Goal: Task Accomplishment & Management: Complete application form

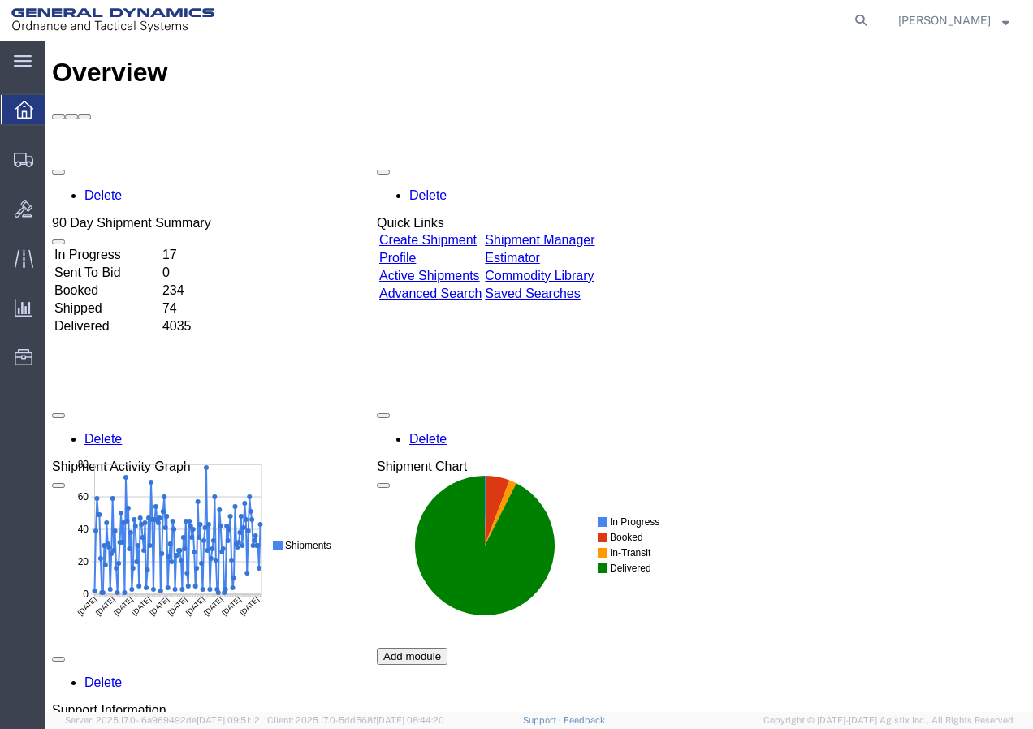
click at [456, 233] on link "Create Shipment" at bounding box center [427, 240] width 97 height 14
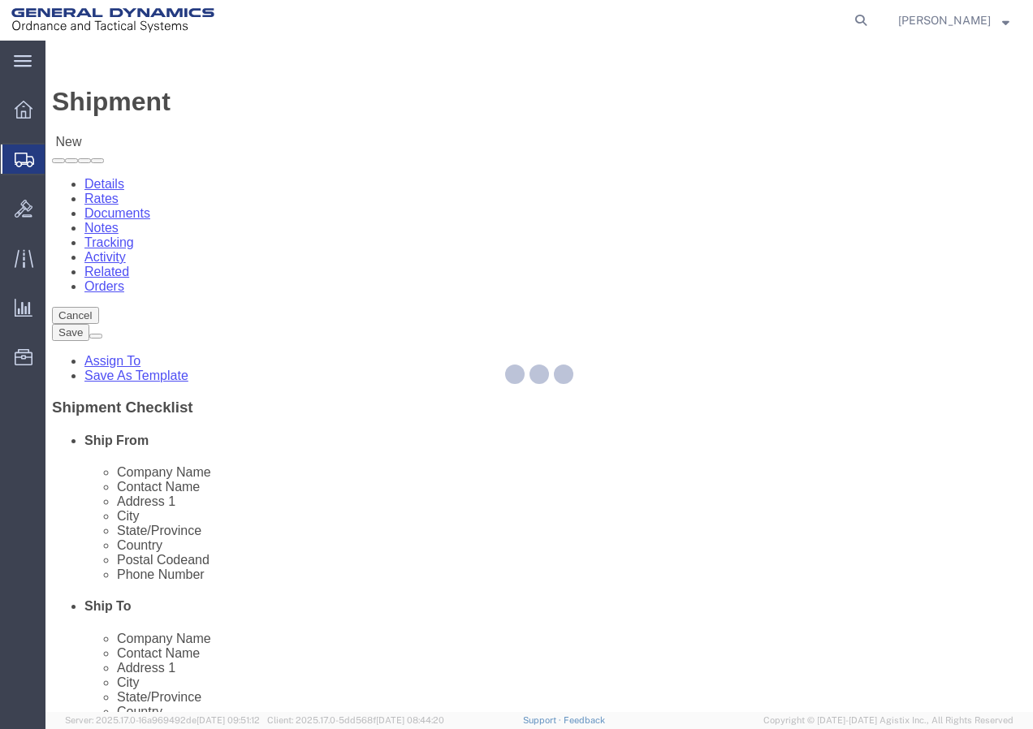
select select
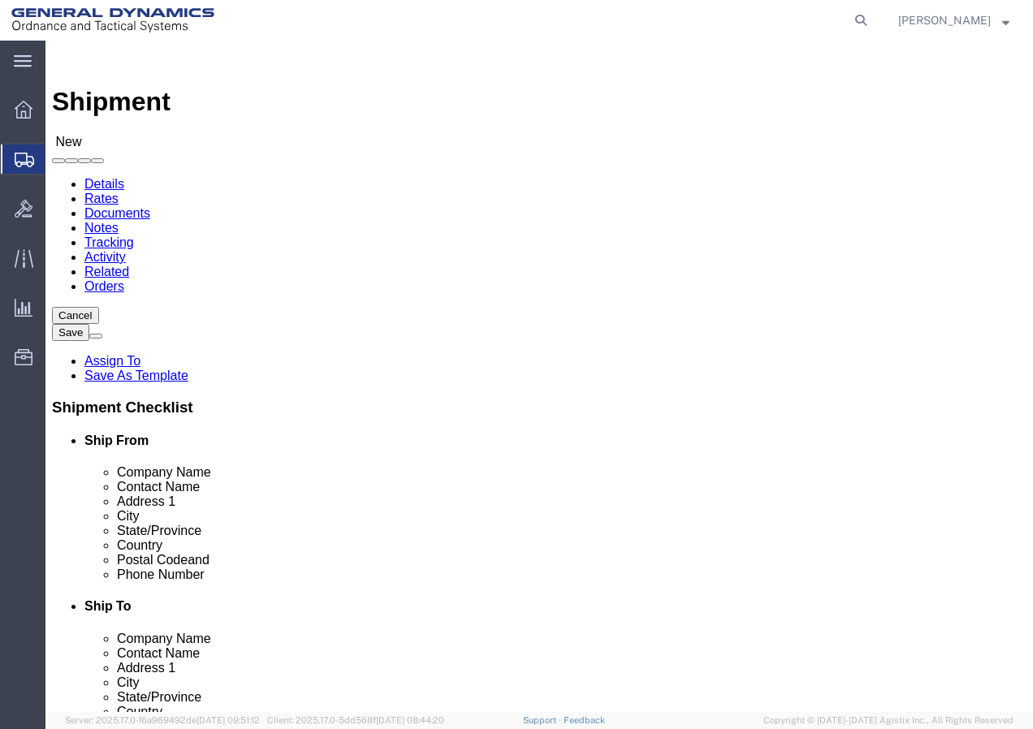
select select "MYPROFILE"
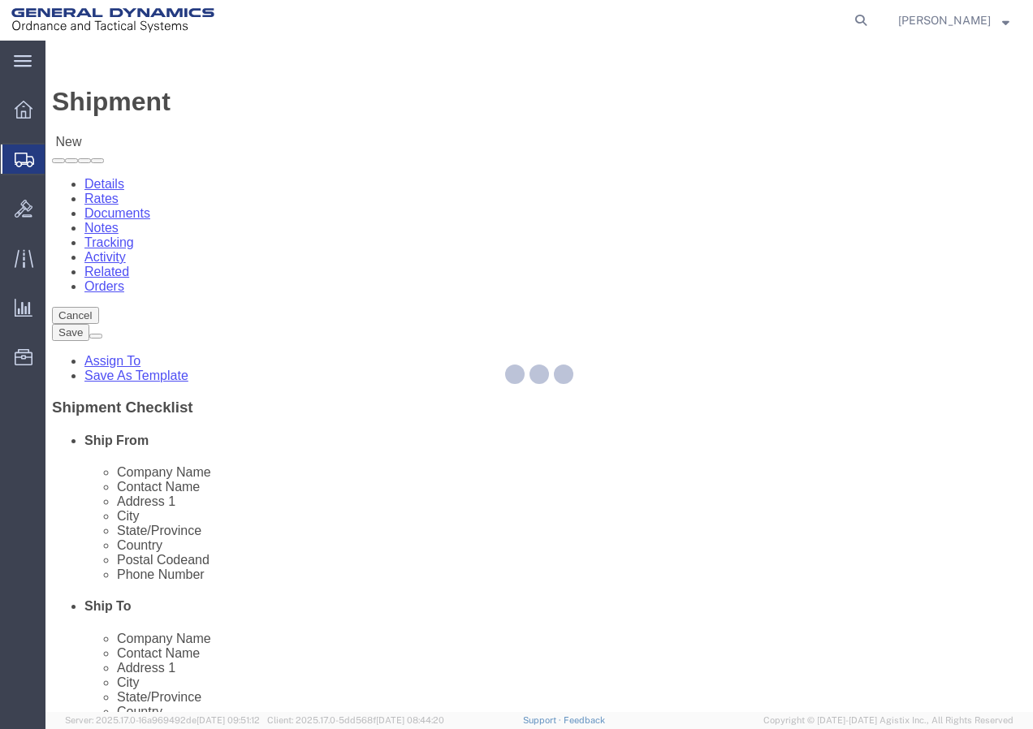
type input "General Dynamics - OTS"
type input "[PERSON_NAME]"
type input "[STREET_ADDRESS]"
type input "SACO"
type input "04072"
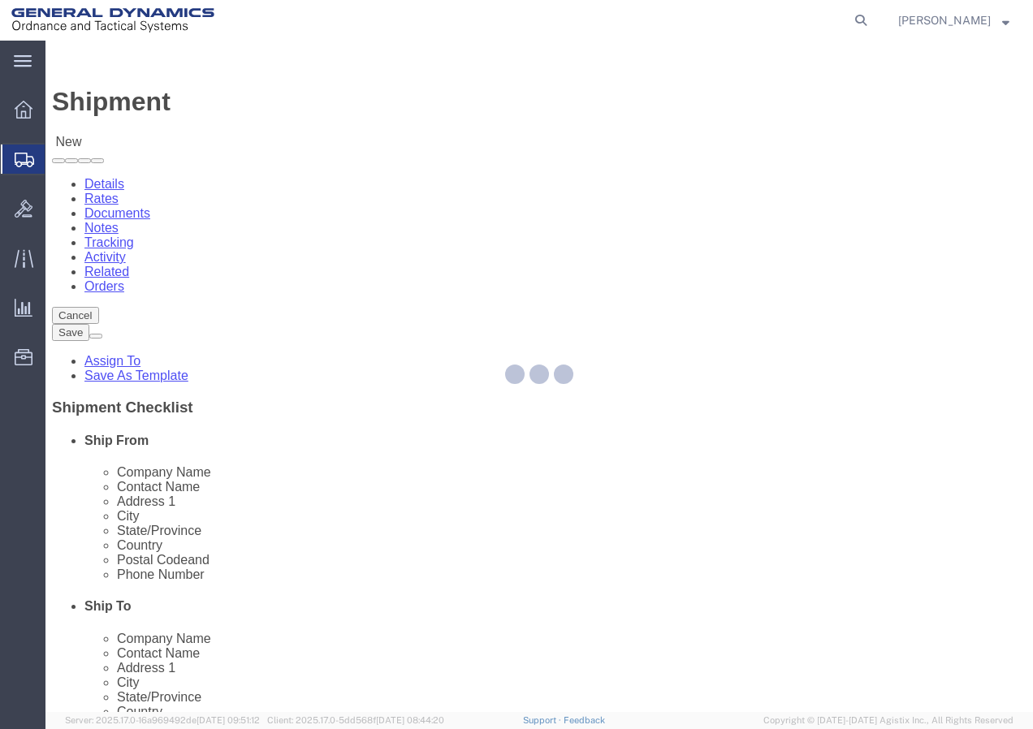
type input "[PHONE_NUMBER]"
type input "[PERSON_NAME][EMAIL_ADDRESS][PERSON_NAME][DOMAIN_NAME]"
checkbox input "true"
select select "ME"
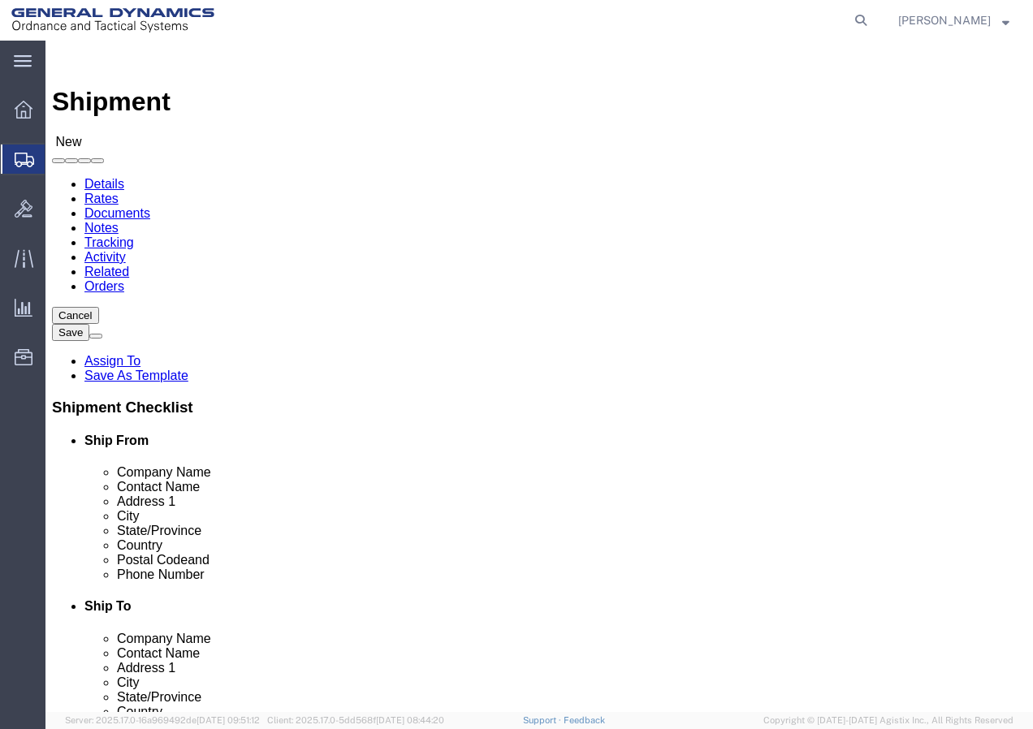
type input "o"
click input "text"
type input "OKUMA AMERICA"
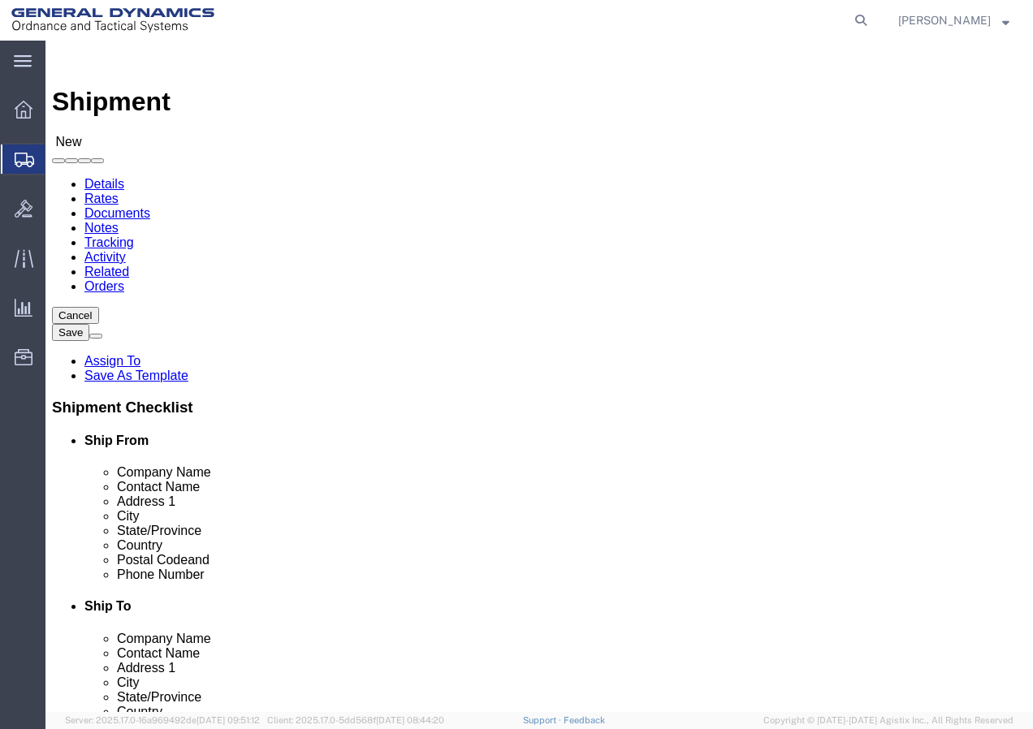
click p "- OKUMA AMERICA - () [STREET_ADDRESS]"
select select
type input "[STREET_ADDRESS]"
type input "CHARLOTTE"
select select "NC"
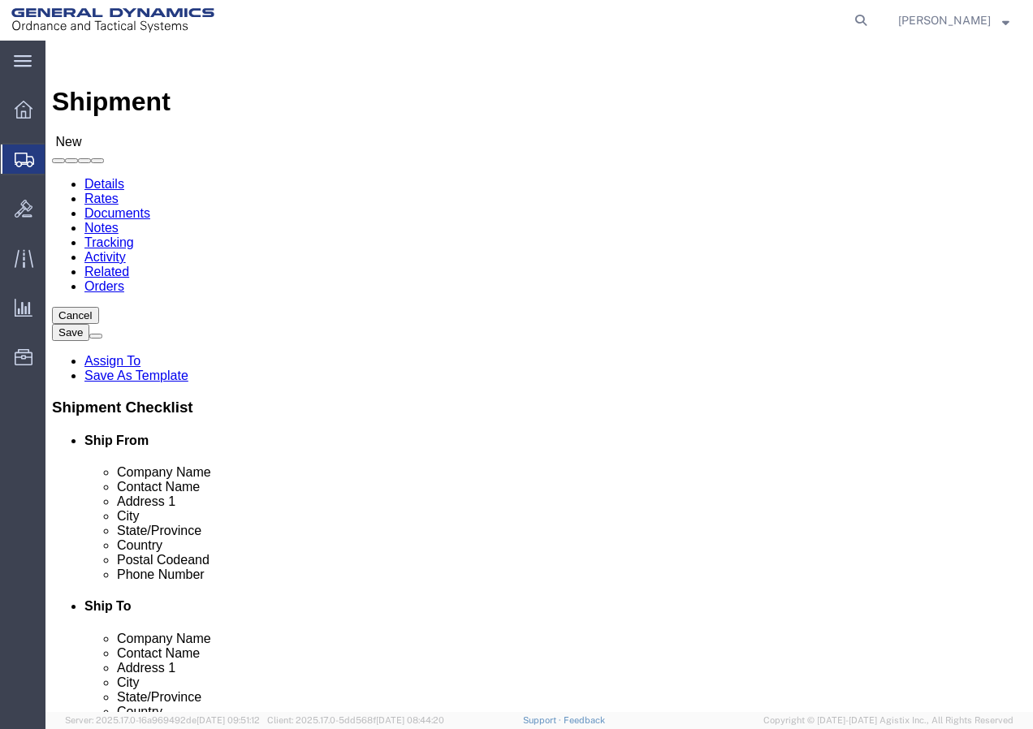
select select
type input "28278"
type input "OKUMA AMERICA"
click input "text"
type input "9999999999"
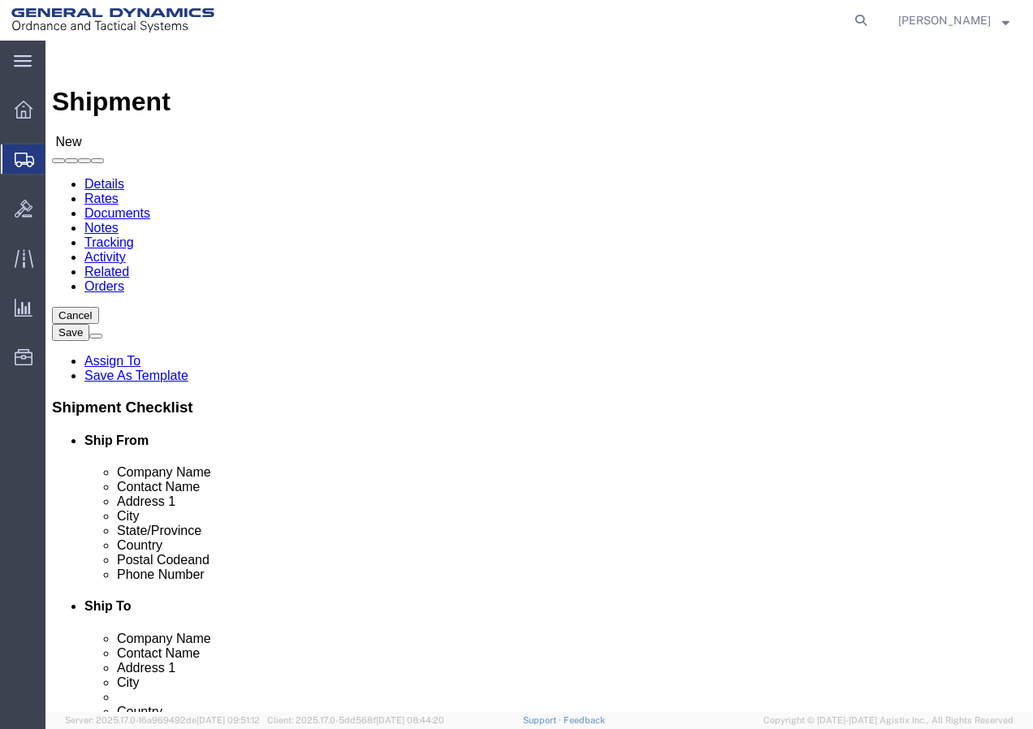
click input "text"
select select
select select "US"
select select "NC"
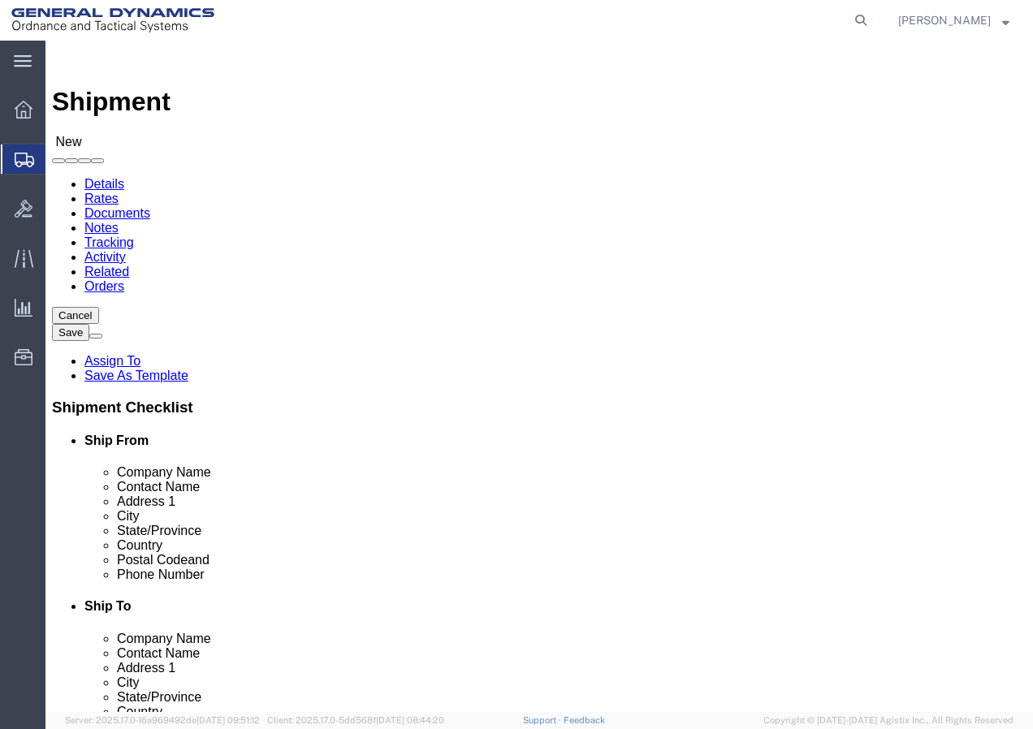
click span
click input "text"
type input "RECEIVING"
click input "text"
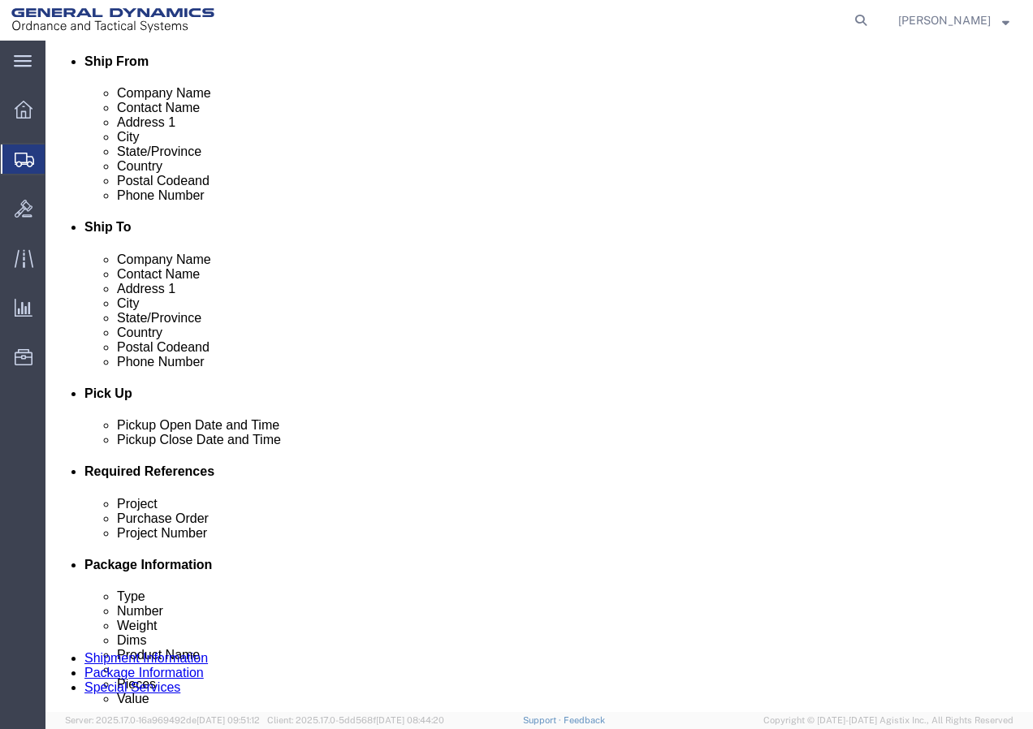
scroll to position [406, 0]
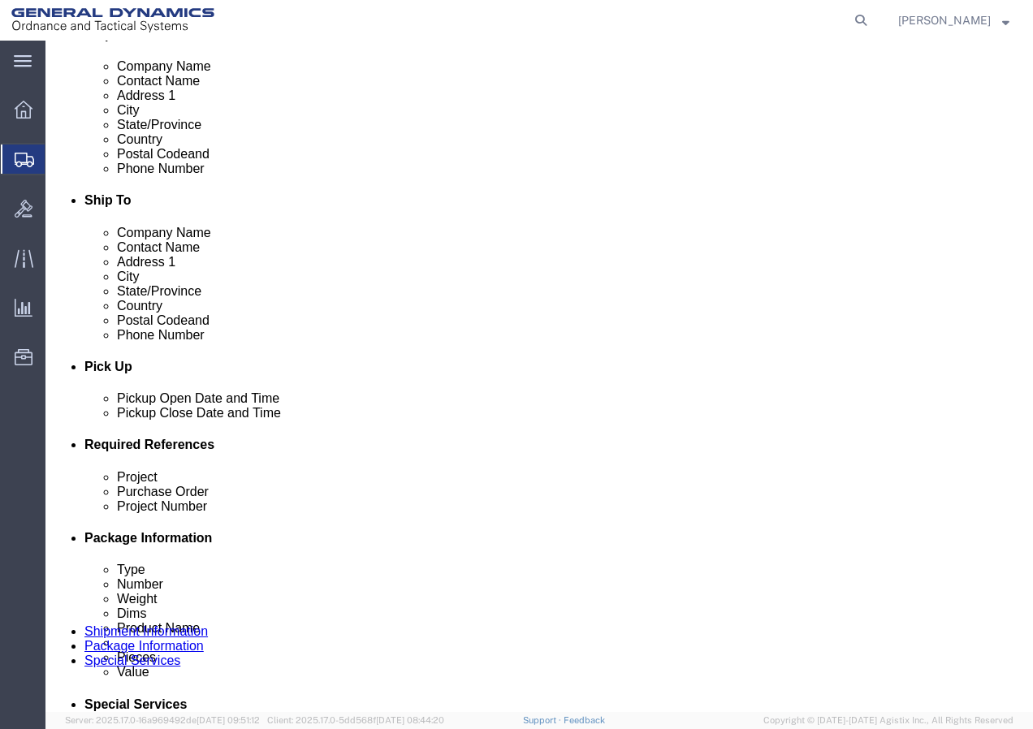
click div "[DATE] 11:00 AM"
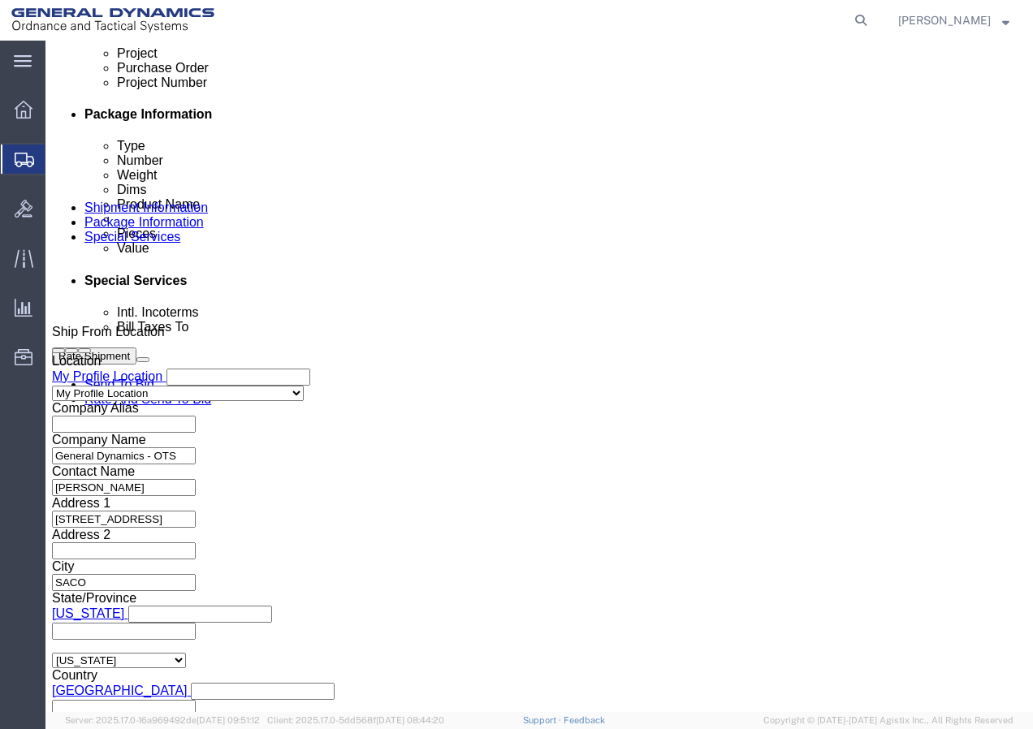
click input "7:00 AM"
type input "7:00 pm"
click button "Apply"
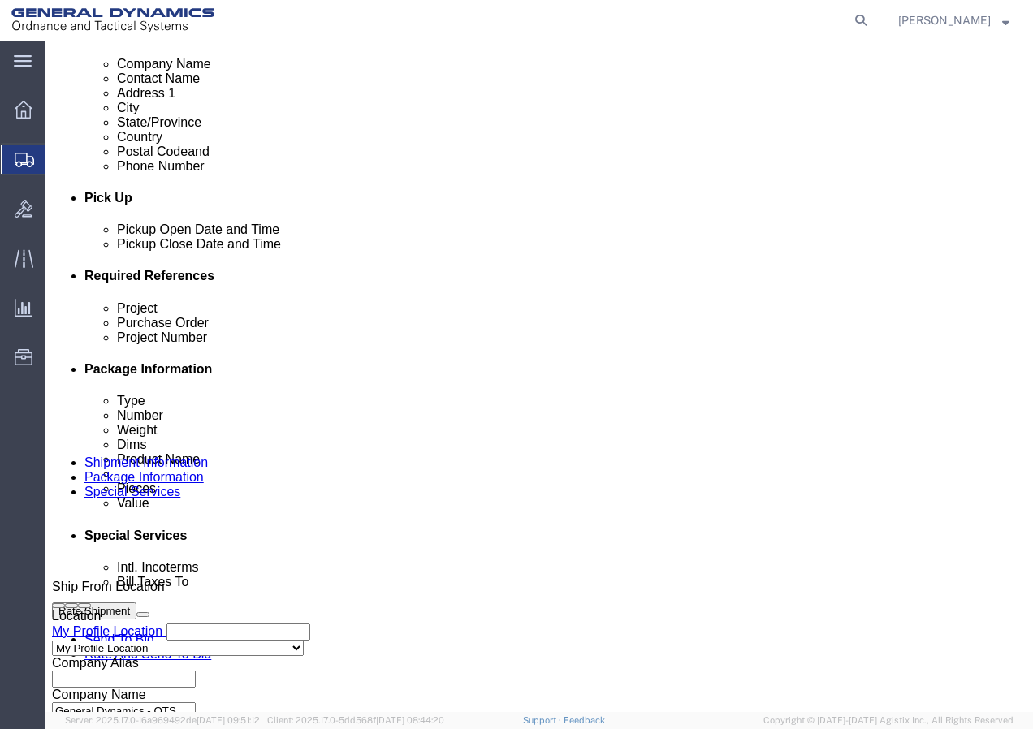
scroll to position [668, 0]
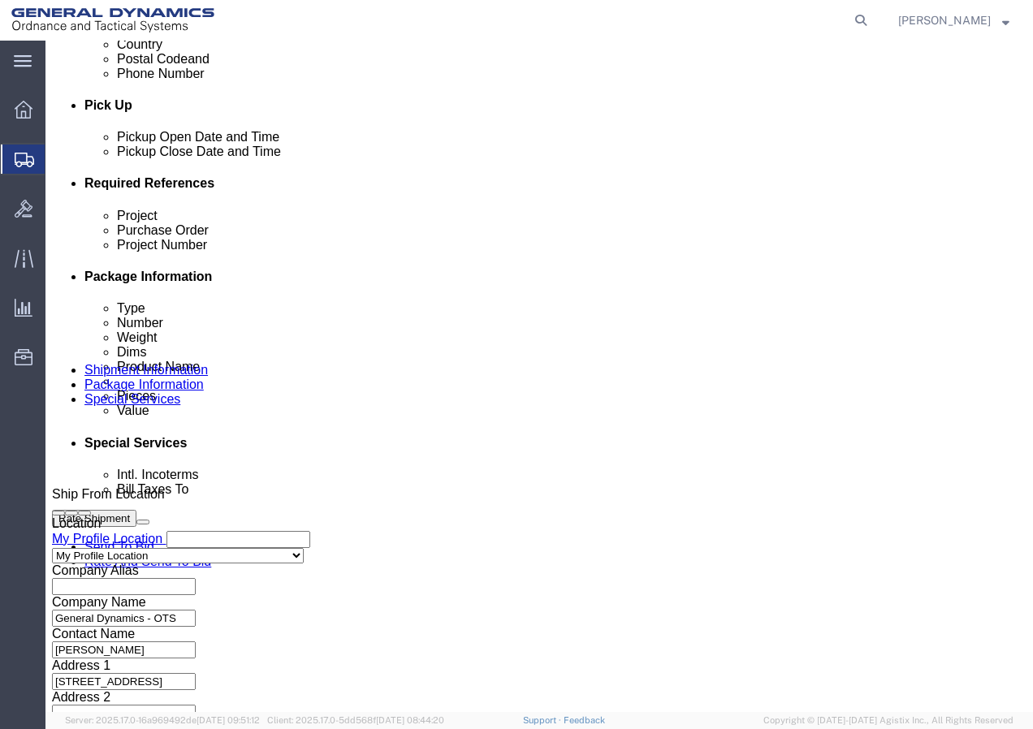
click input "text"
type input "9854826 RETURN"
click input "text"
type input "9854826 RETURN"
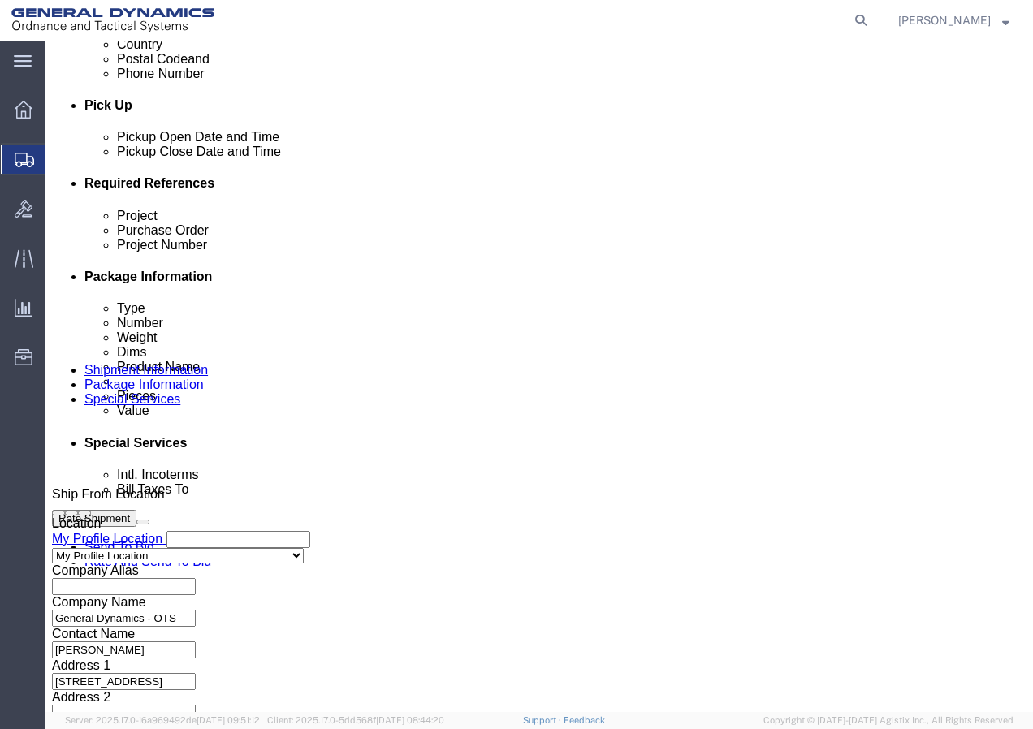
click input "text"
click input "9854826 RETURN"
type input "9854826 RETURN"
click input "9854826 RETURN"
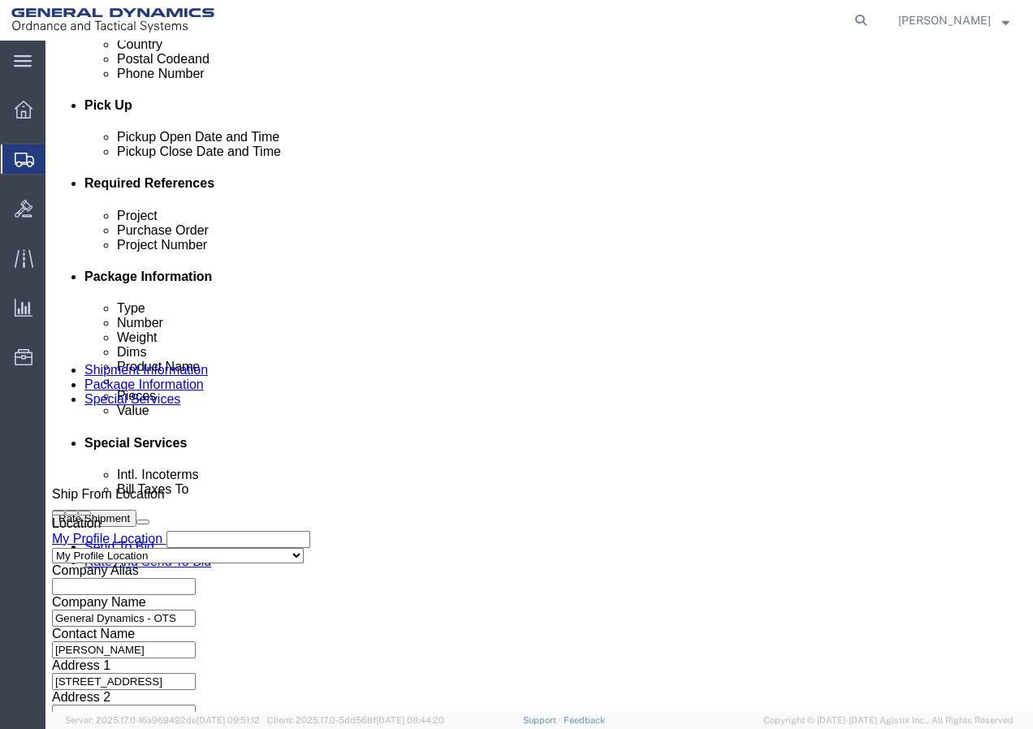
click input "9854826 RETURN"
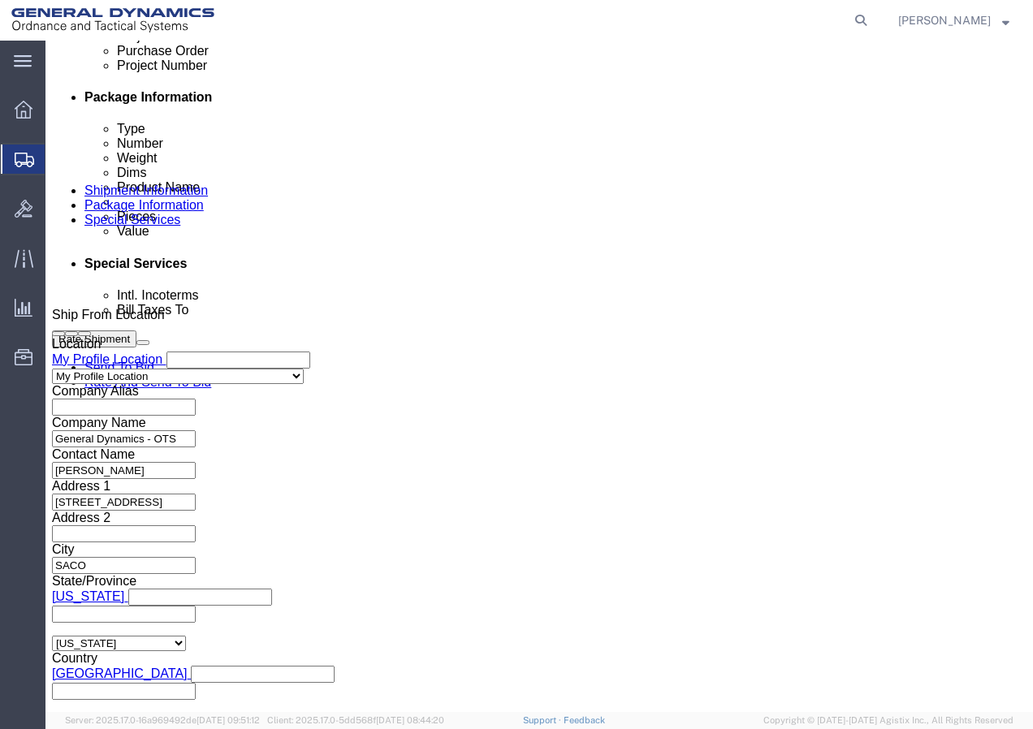
scroll to position [867, 0]
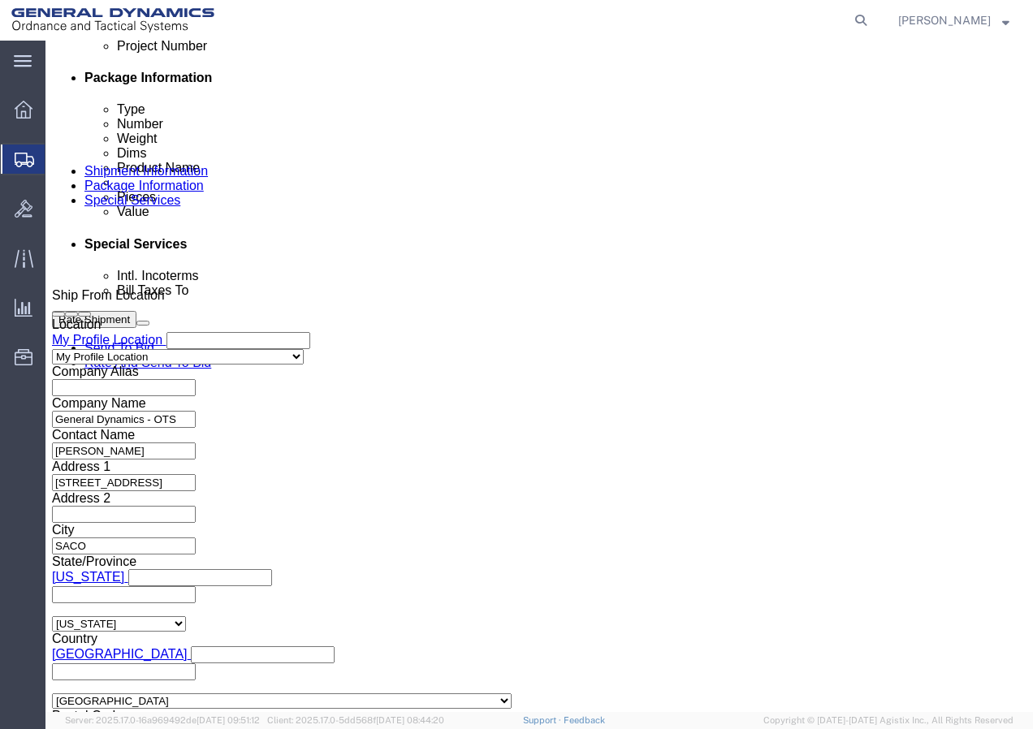
click button "Continue"
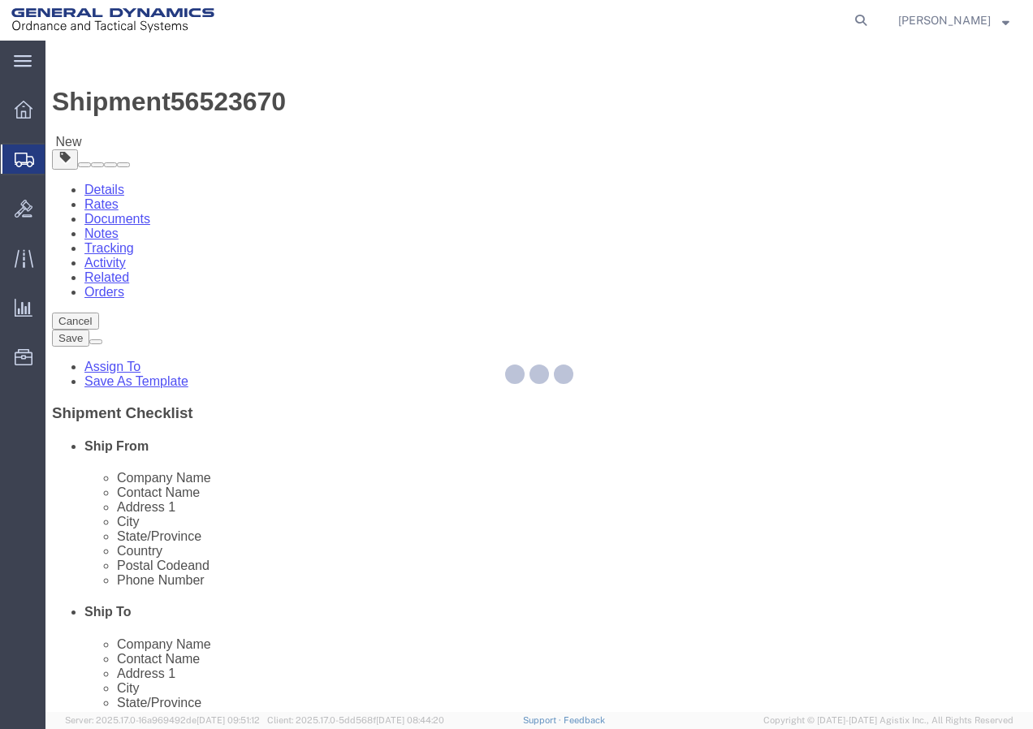
select select "CBOX"
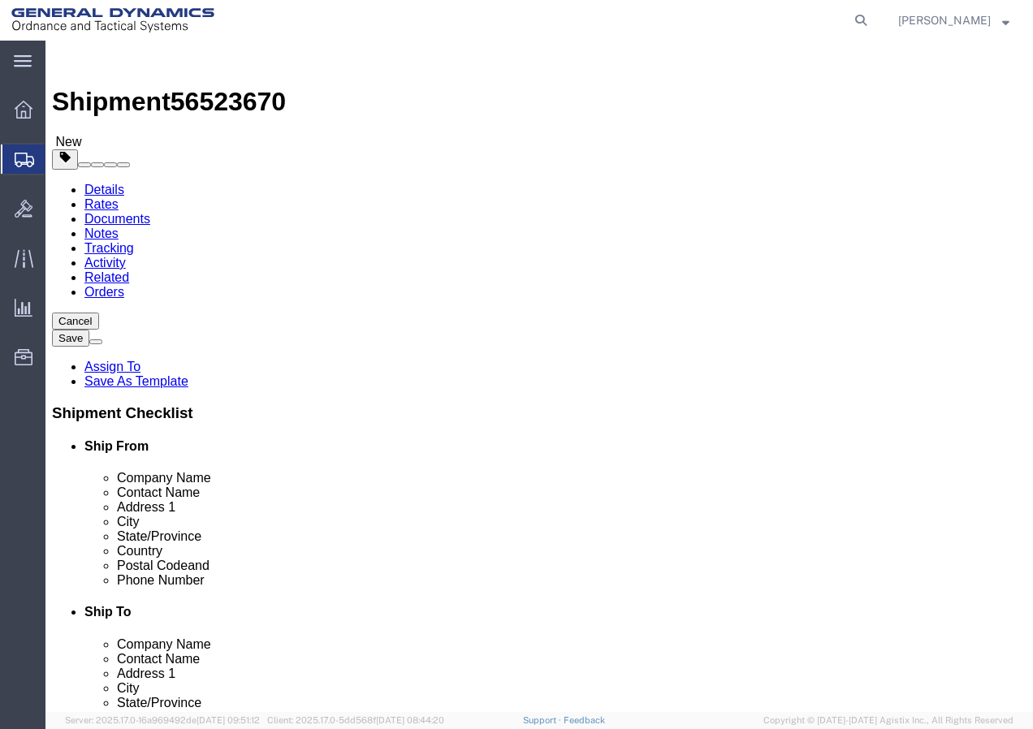
click input "text"
type input "52"
click input "text"
type input "22"
click input "text"
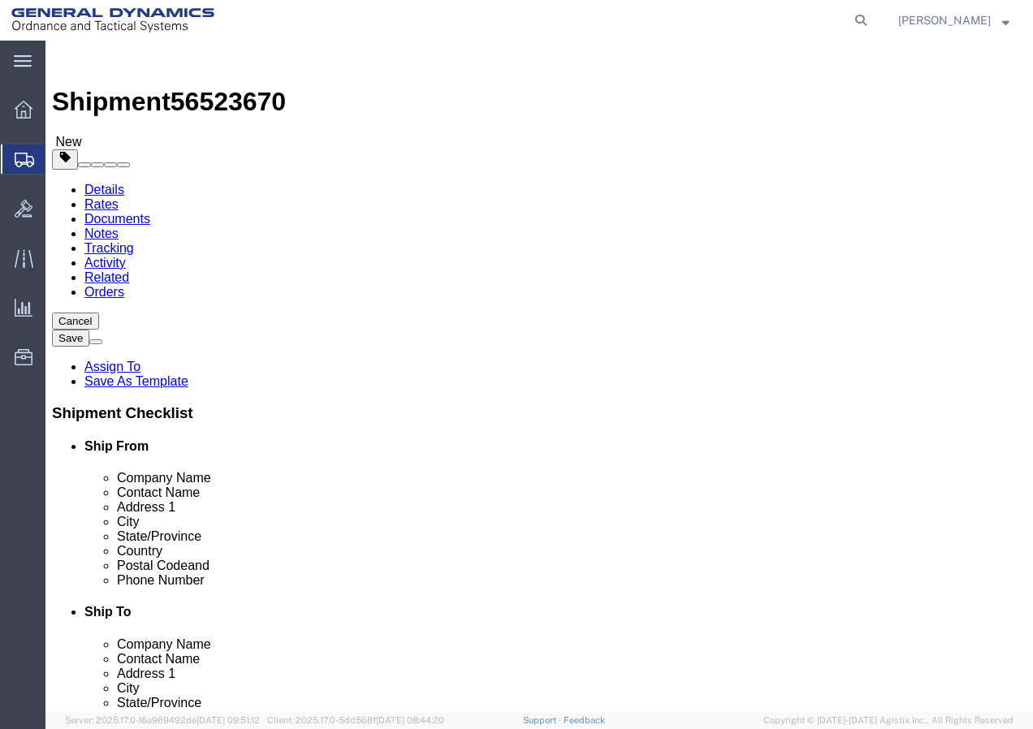
type input "24"
click input "0.00"
drag, startPoint x: 188, startPoint y: 404, endPoint x: 141, endPoint y: 411, distance: 47.7
click div "0.00 Select kgs lbs"
type input "645"
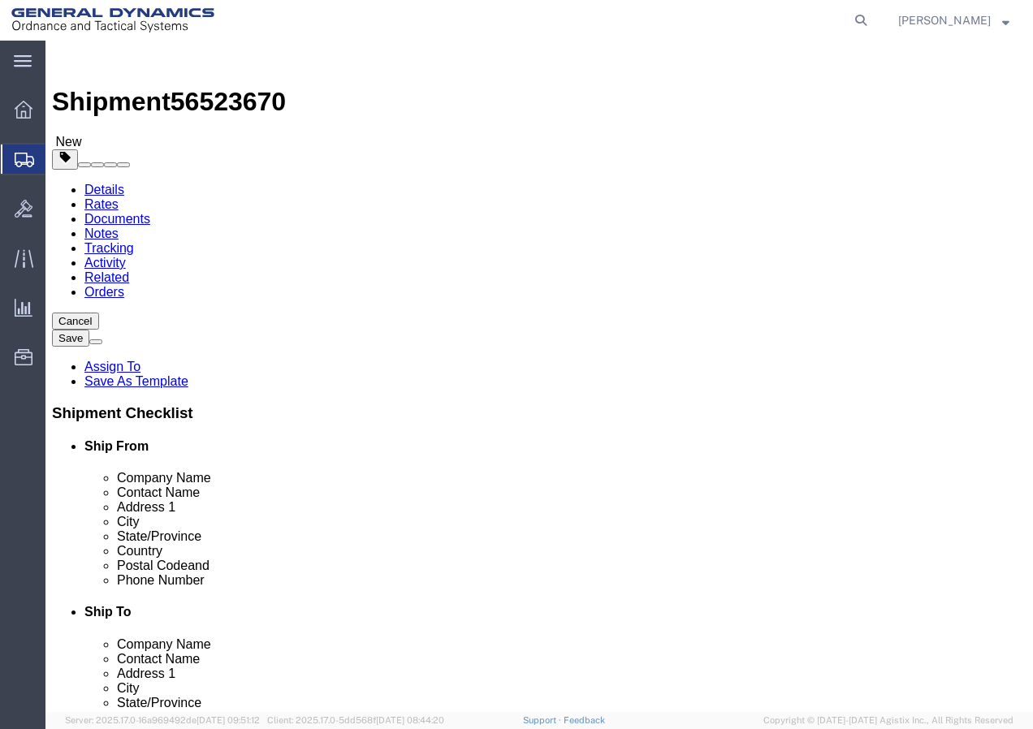
click select "Select Bale(s) Basket(s) Bolt(s) Bottle(s) Buckets Bulk Bundle(s) Can(s) Cardbo…"
select select "CRAT"
click select "Select Bale(s) Basket(s) Bolt(s) Bottle(s) Buckets Bulk Bundle(s) Can(s) Cardbo…"
click link "Add Content"
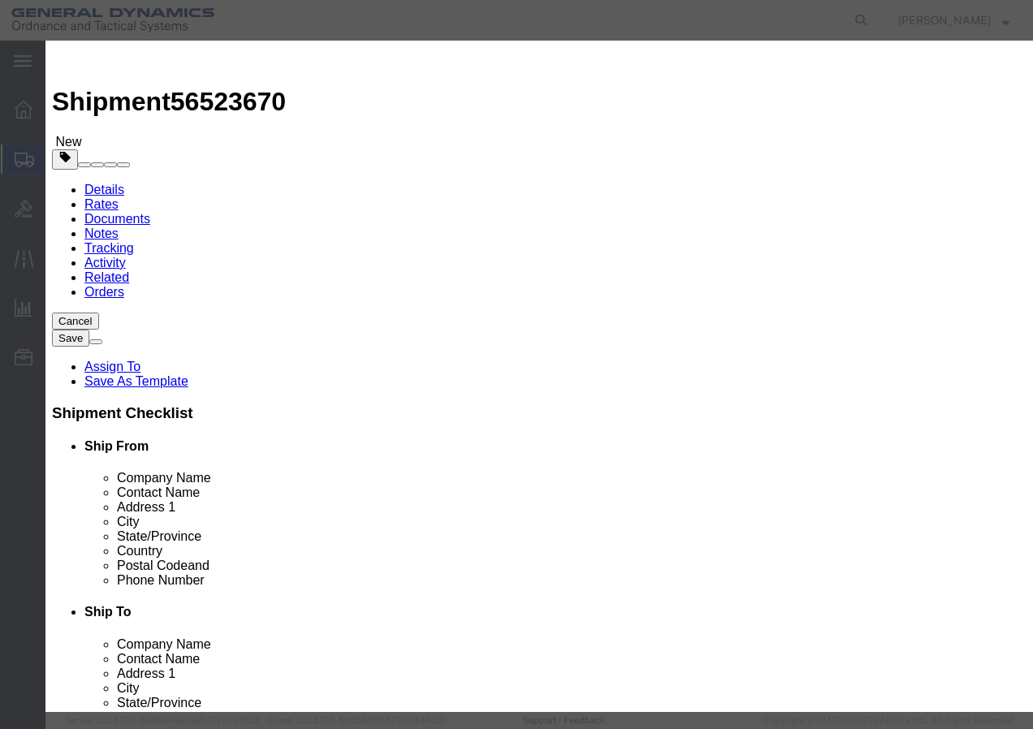
click input "text"
type input "OKUMA"
drag, startPoint x: 240, startPoint y: 158, endPoint x: 171, endPoint y: 159, distance: 68.2
click div "Pieces 0 Select Bag Barrels 100Board Feet Bottle Box Blister Pack Carats Can Ca…"
type input "1"
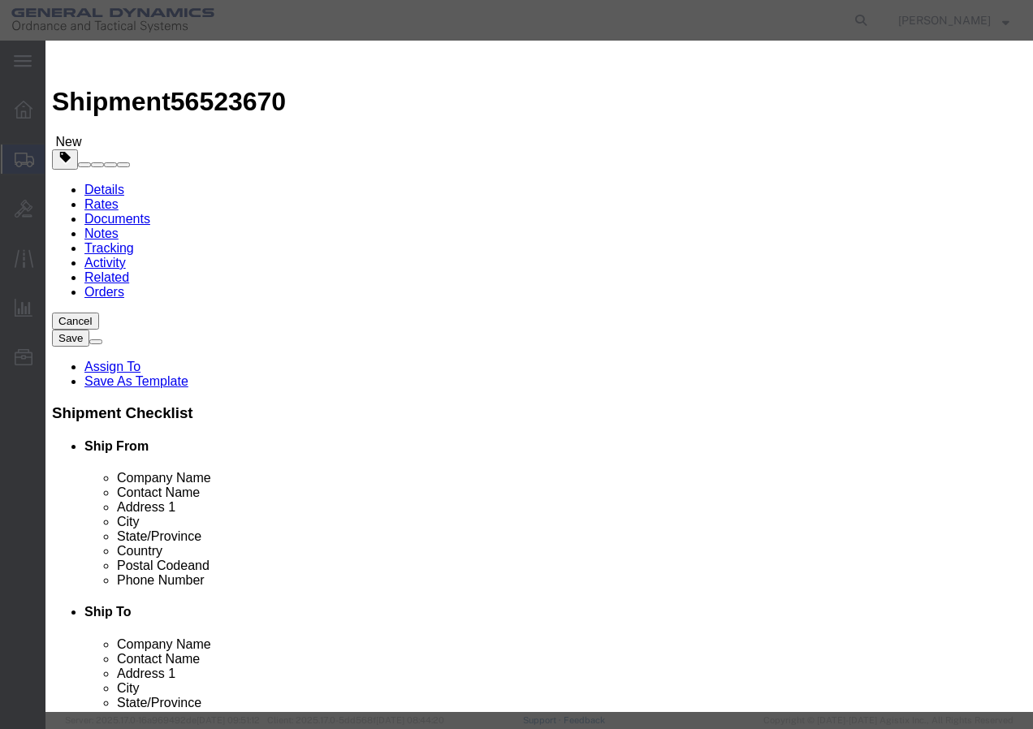
click input "text"
type input "1"
click select "Select 50 55 60 65 70 85 92.5 100 125 175 250 300 400"
select select "85"
click select "Select 50 55 60 65 70 85 92.5 100 125 175 250 300 400"
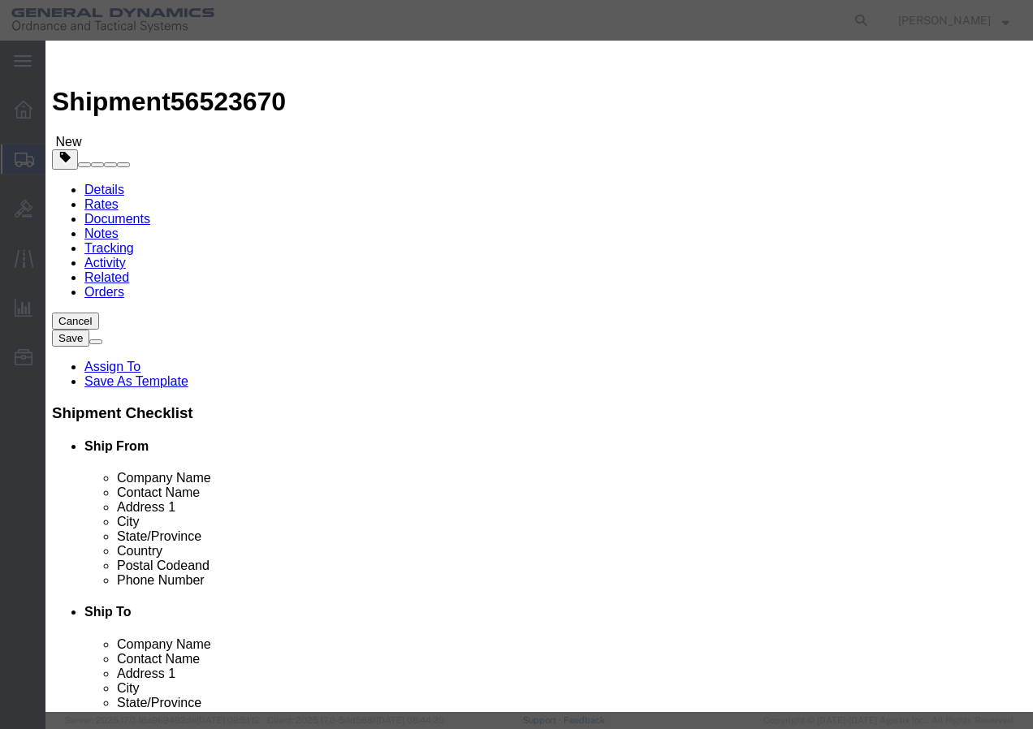
click input "OKUMA"
type input "OKUMA MACHINE"
click at [45, 41] on agx-top-navbar "[PERSON_NAME]" at bounding box center [45, 385] width 0 height 689
click button "Save & Close"
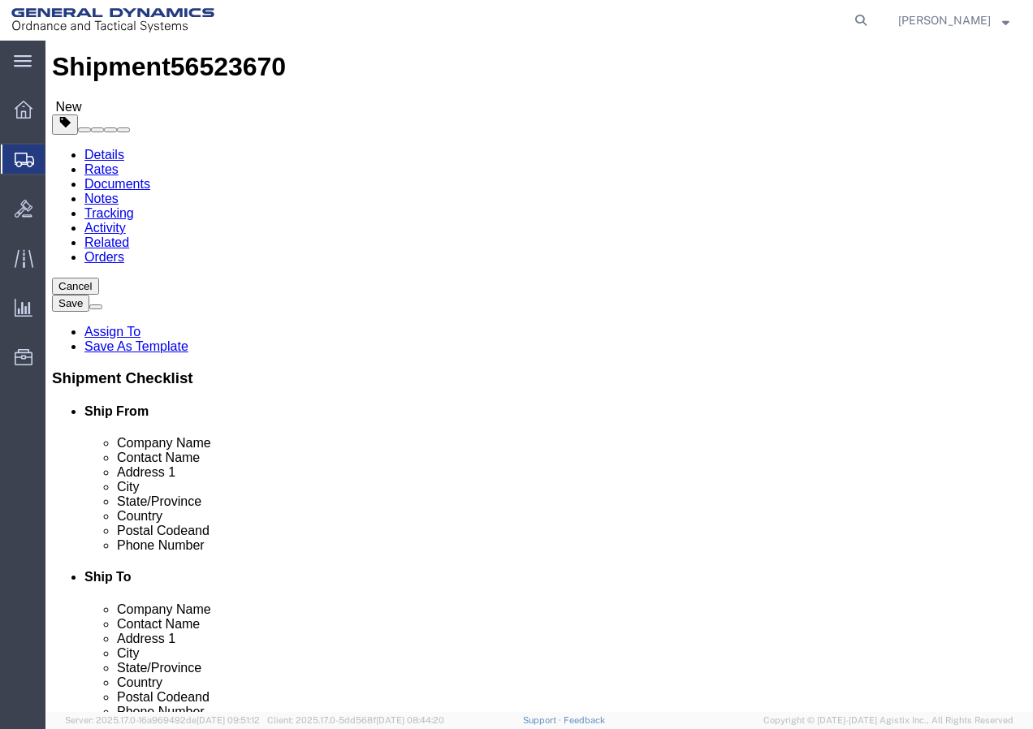
scroll to position [54, 0]
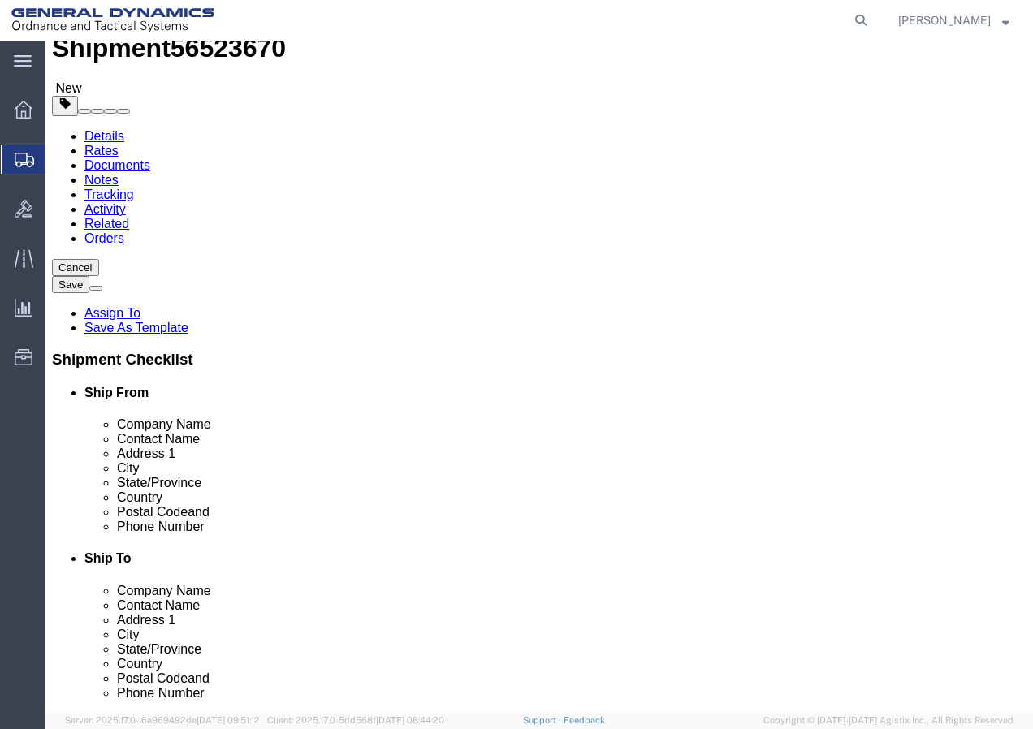
click button "Continue"
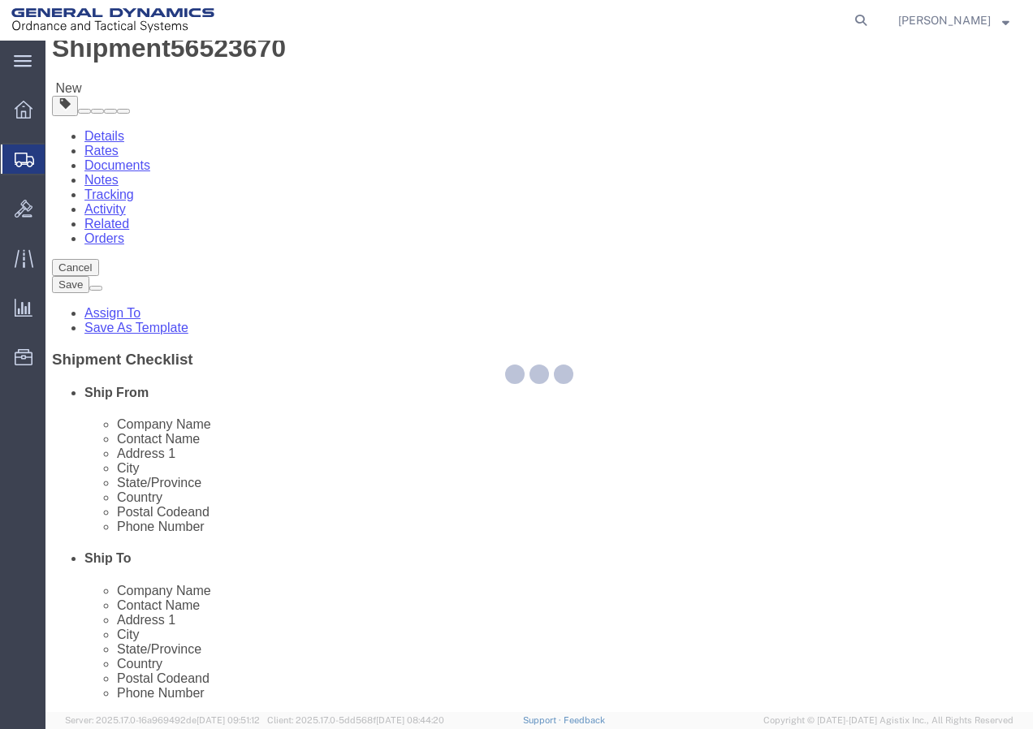
select select
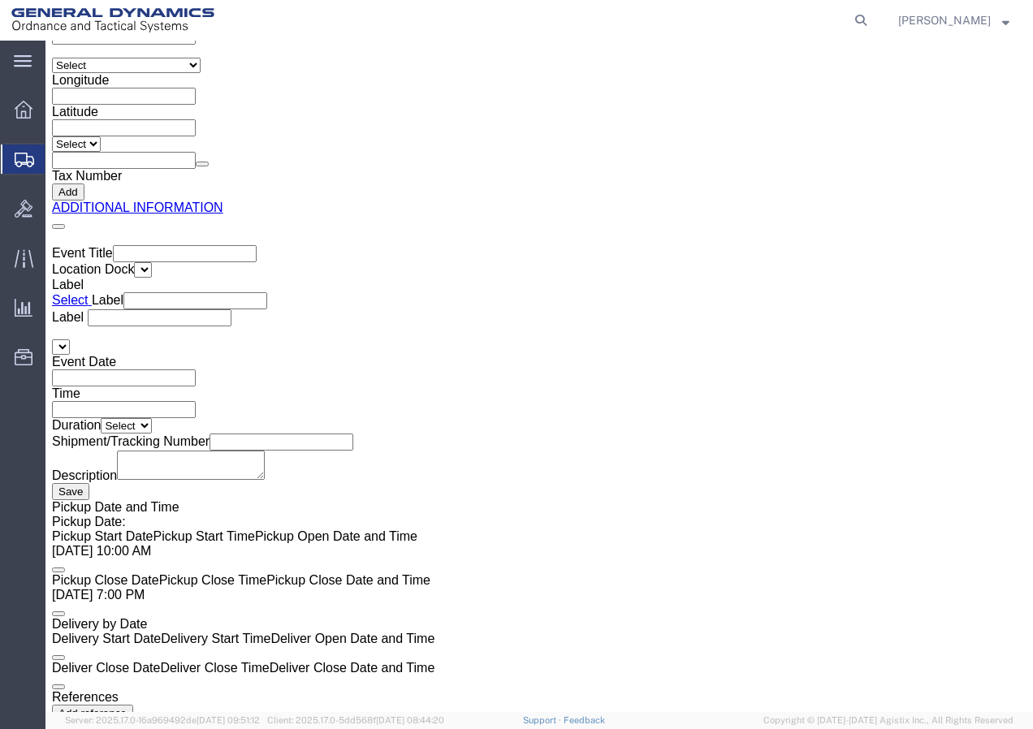
scroll to position [2672, 0]
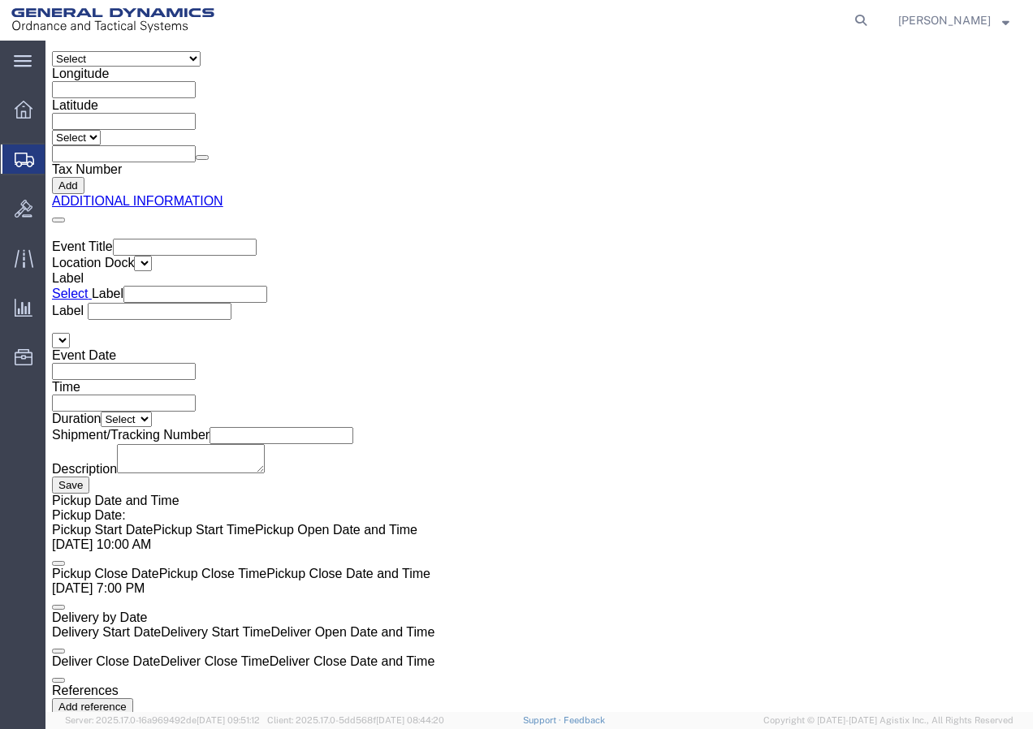
click button "Rate Shipment"
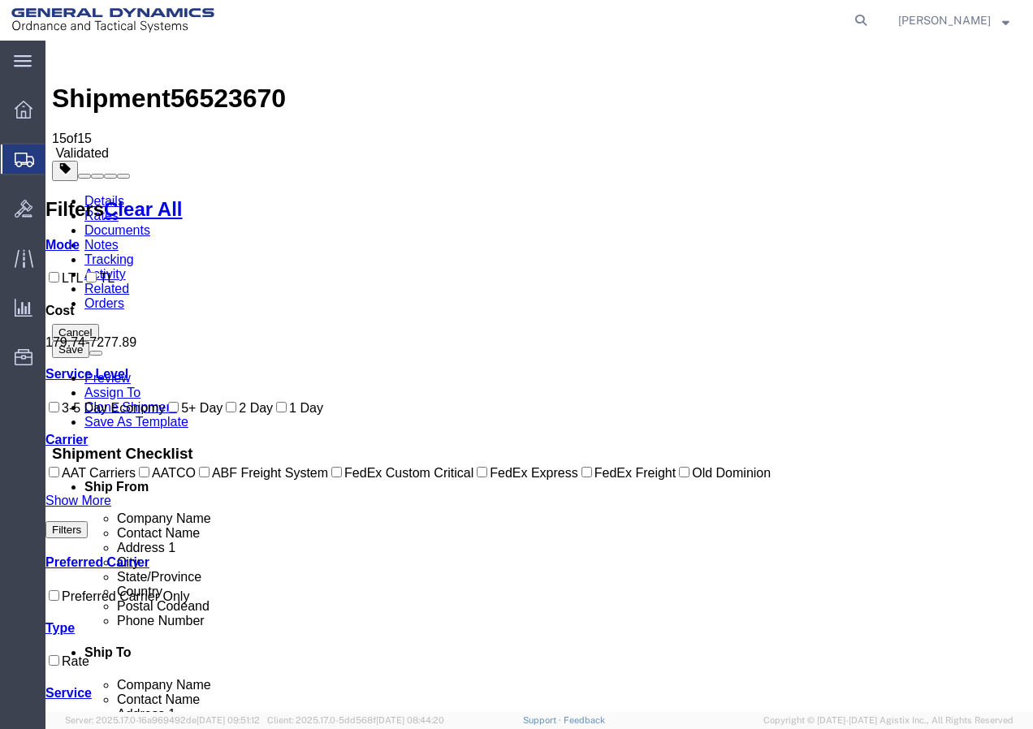
scroll to position [0, 0]
